Goal: Information Seeking & Learning: Learn about a topic

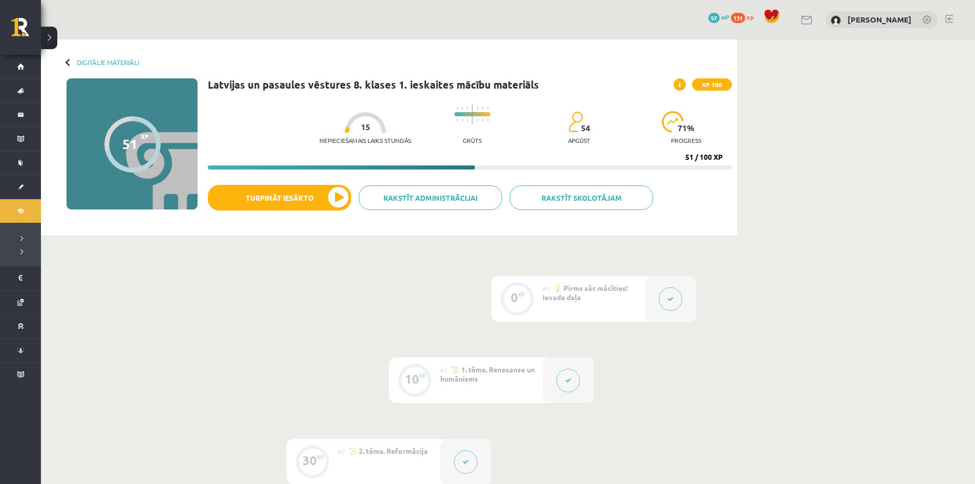
scroll to position [358, 0]
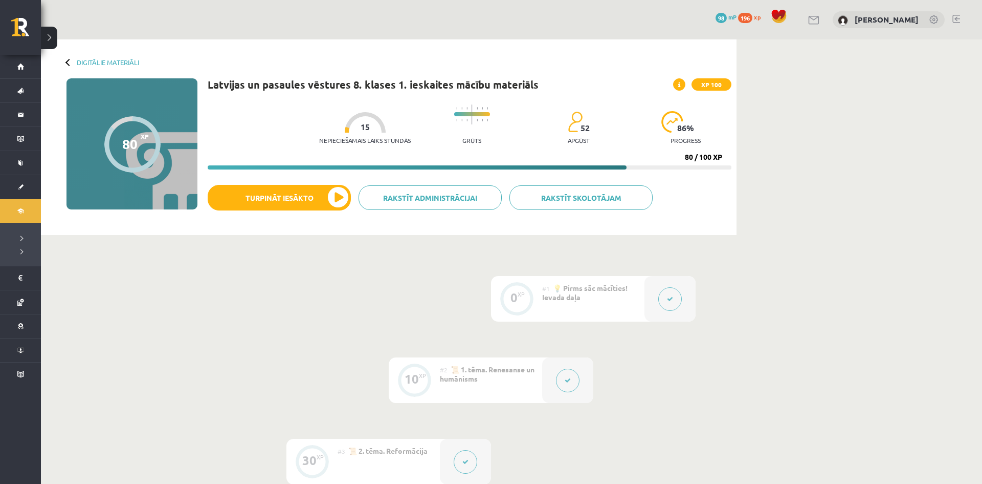
scroll to position [358, 0]
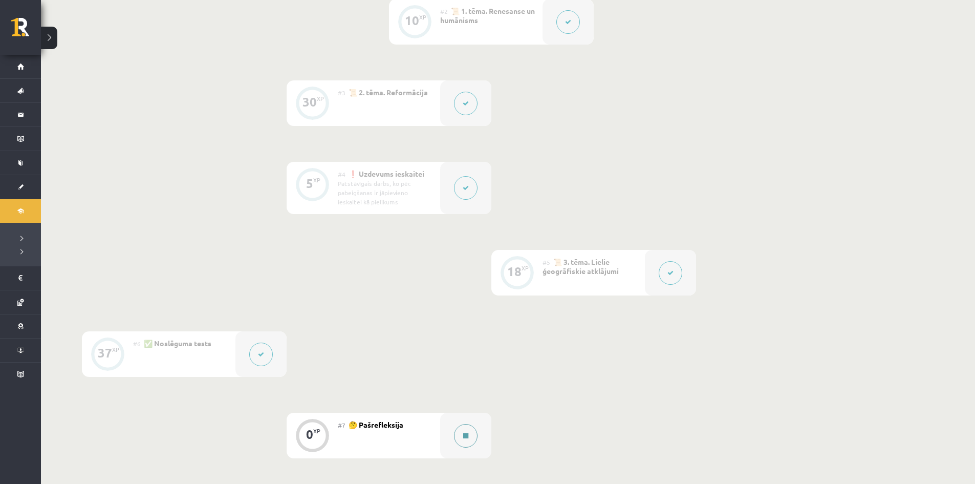
click at [463, 437] on icon at bounding box center [465, 435] width 5 height 6
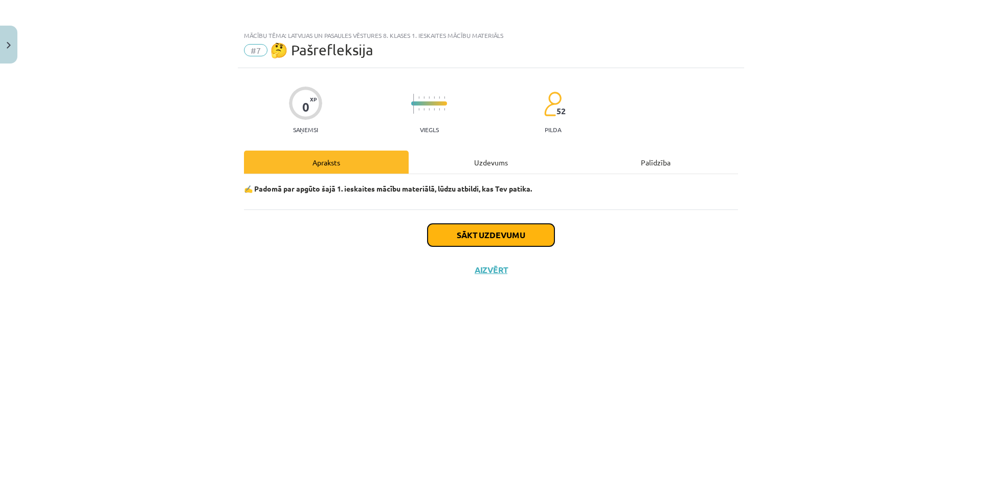
click at [484, 233] on button "Sākt uzdevumu" at bounding box center [491, 235] width 127 height 23
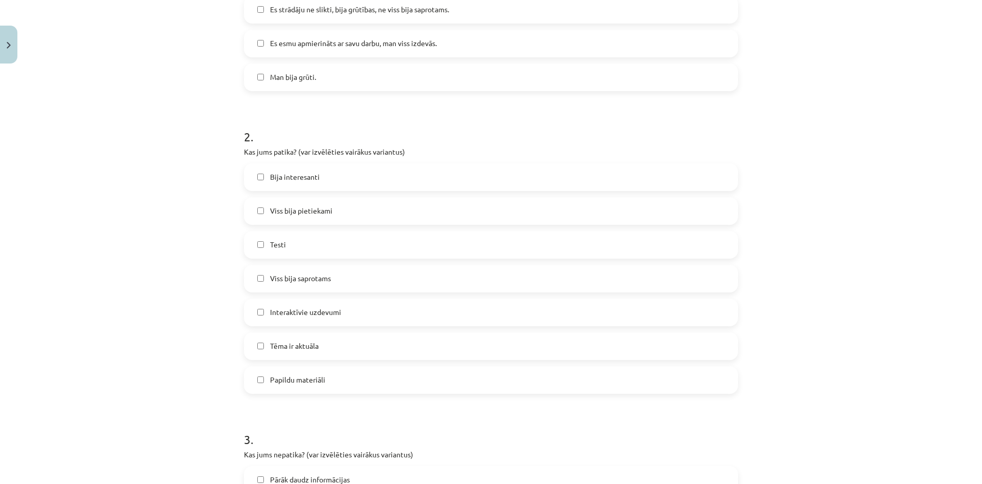
click at [252, 174] on label "Bija interesanti" at bounding box center [491, 177] width 492 height 26
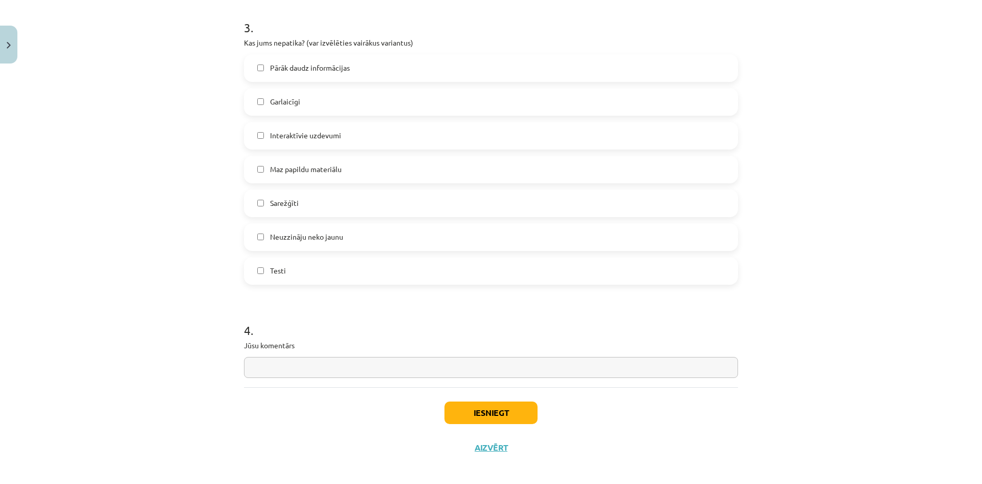
scroll to position [776, 0]
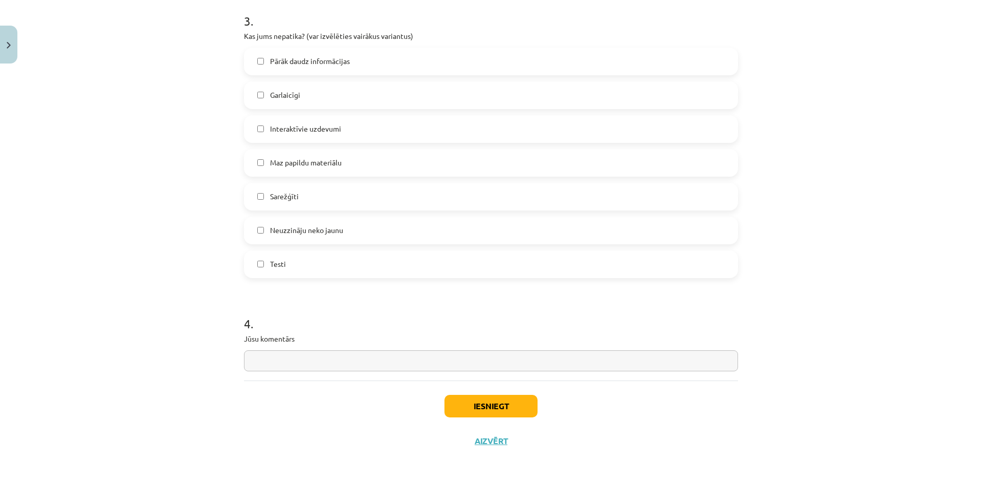
click at [677, 360] on input "text" at bounding box center [491, 360] width 494 height 21
type input "**********"
click at [485, 403] on button "Iesniegt" at bounding box center [491, 405] width 93 height 23
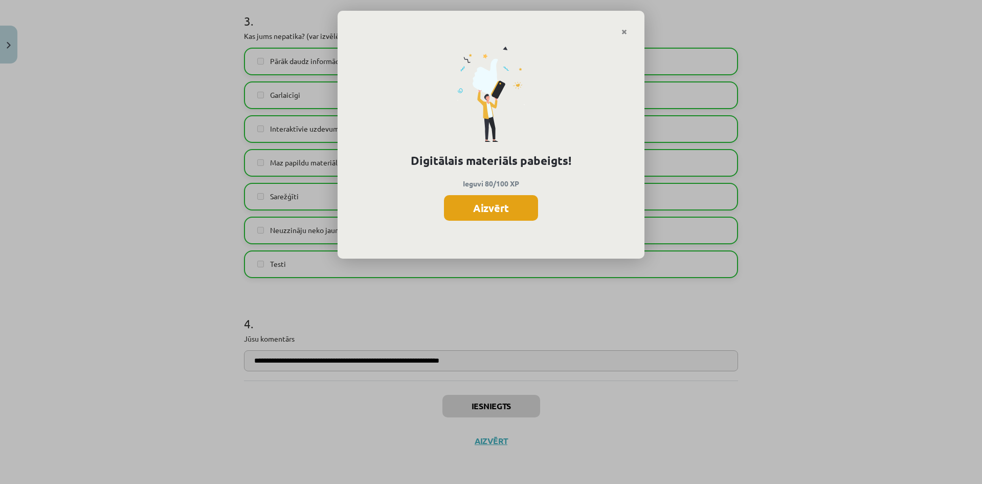
click at [510, 205] on button "Aizvērt" at bounding box center [491, 208] width 94 height 26
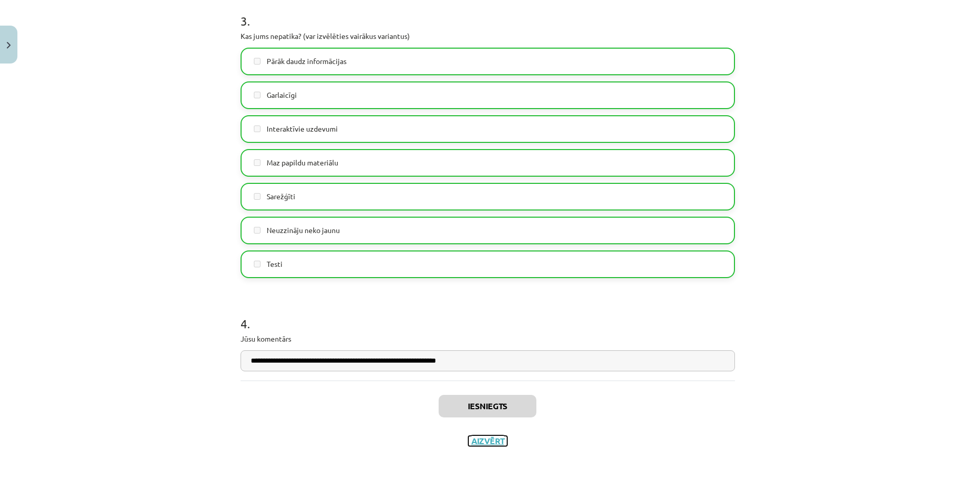
click at [478, 439] on button "Aizvērt" at bounding box center [487, 440] width 39 height 10
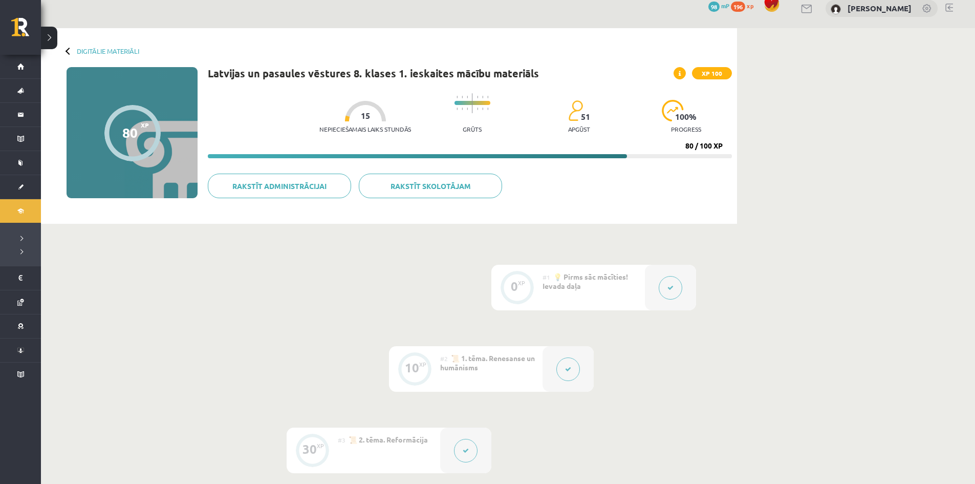
scroll to position [0, 0]
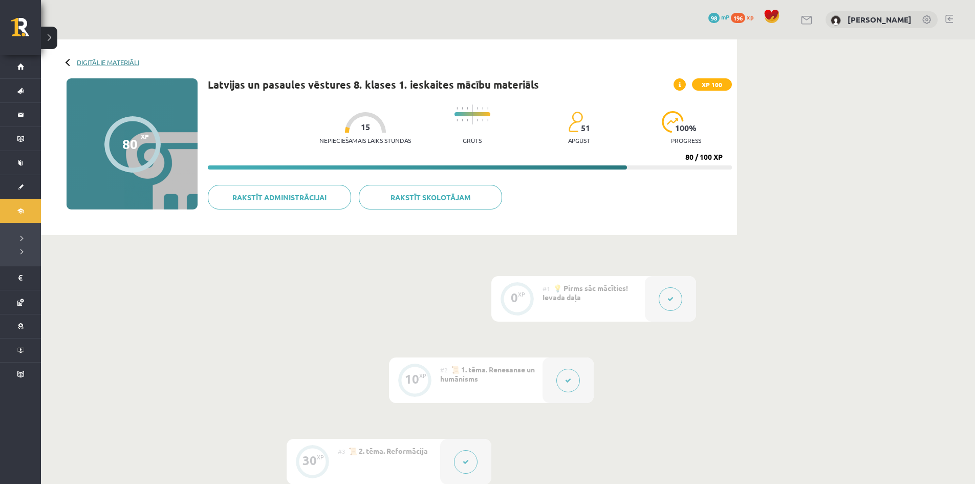
click at [110, 62] on link "Digitālie materiāli" at bounding box center [108, 62] width 62 height 8
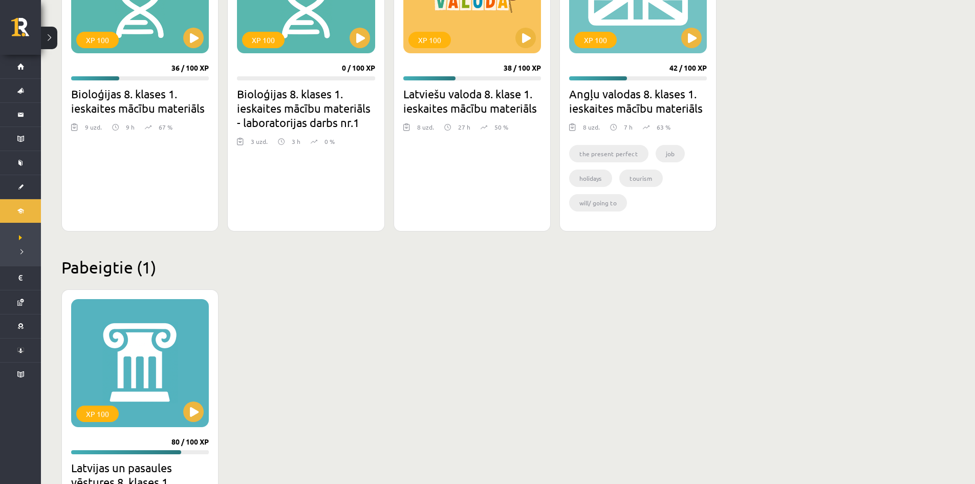
scroll to position [409, 0]
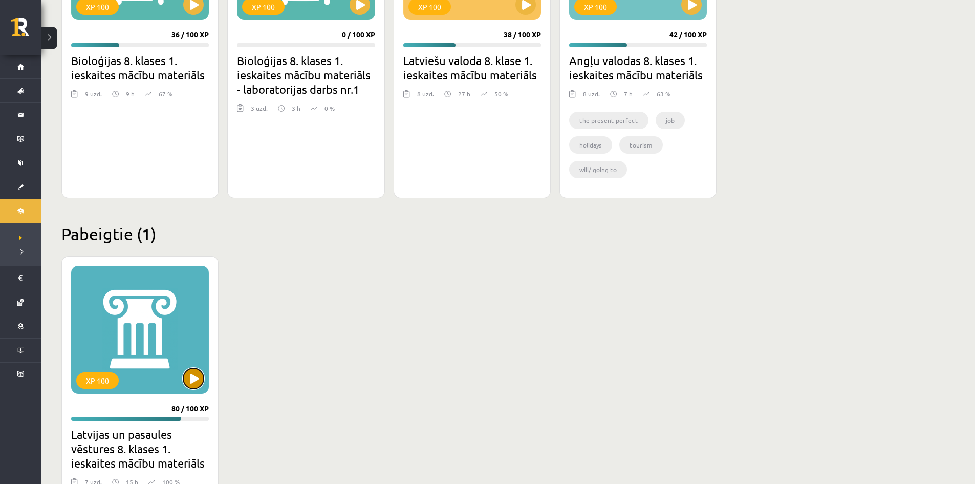
click at [195, 382] on button at bounding box center [193, 378] width 20 height 20
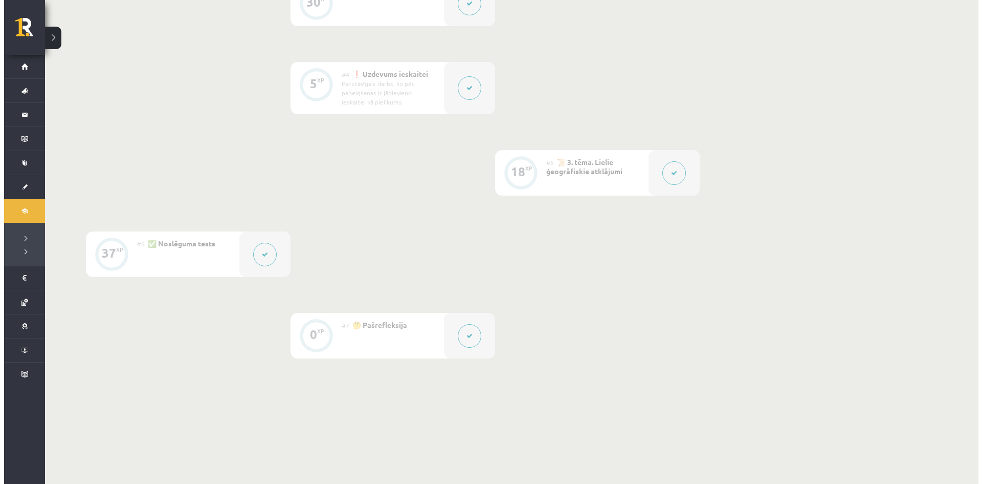
scroll to position [460, 0]
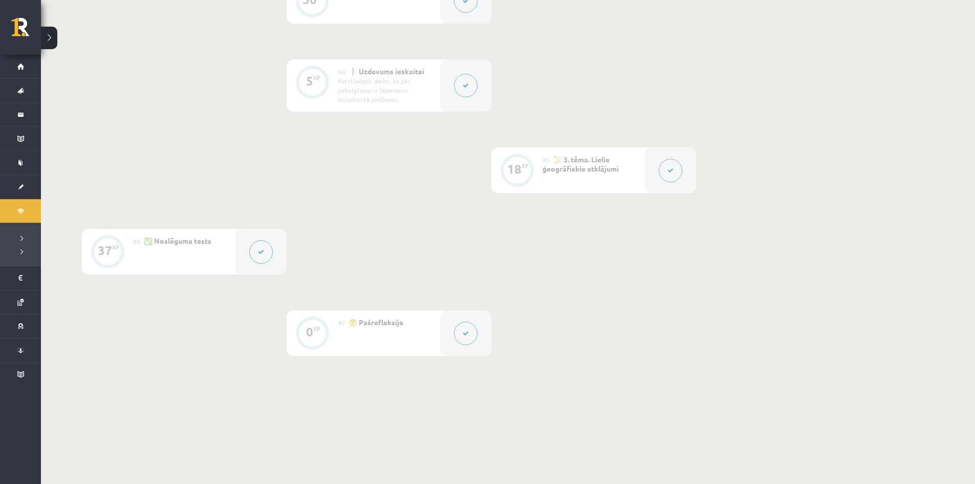
click at [458, 86] on button at bounding box center [466, 86] width 24 height 24
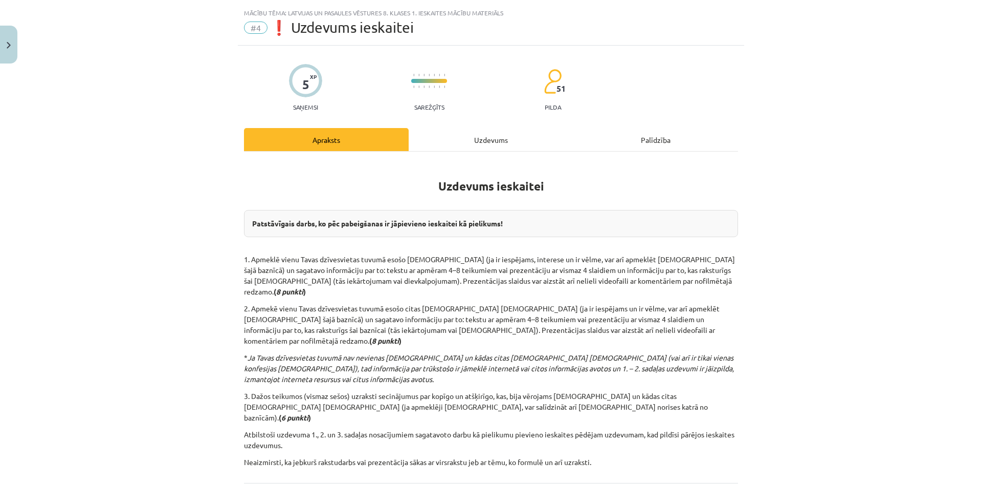
scroll to position [102, 0]
